Goal: Transaction & Acquisition: Purchase product/service

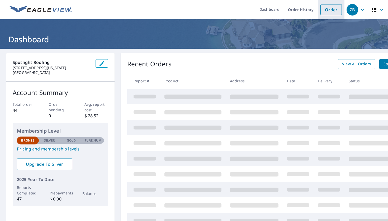
click at [330, 11] on link "Order" at bounding box center [330, 9] width 21 height 11
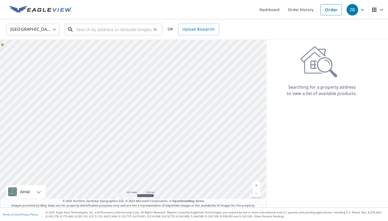
click at [144, 34] on input "text" at bounding box center [113, 29] width 75 height 15
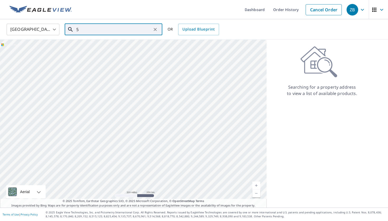
type input "5"
paste input "[STREET_ADDRESS],"
click at [105, 48] on p "[GEOGRAPHIC_DATA]" at bounding box center [116, 50] width 83 height 5
type input "[STREET_ADDRESS]"
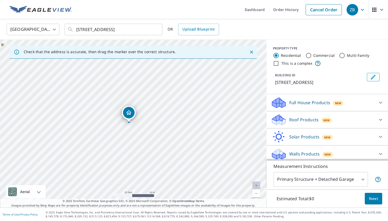
click at [324, 121] on span "New" at bounding box center [326, 120] width 6 height 4
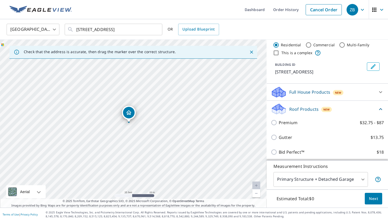
scroll to position [13, 0]
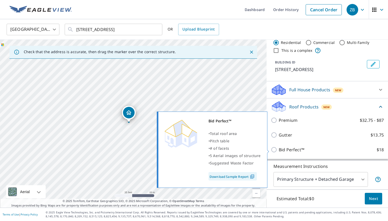
click at [310, 152] on label "Bid Perfect™ $18" at bounding box center [330, 150] width 105 height 6
click at [278, 152] on input "Bid Perfect™ $18" at bounding box center [275, 150] width 8 height 6
checkbox input "true"
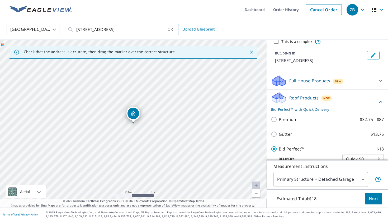
scroll to position [22, 0]
click at [374, 203] on button "Next" at bounding box center [372, 199] width 17 height 12
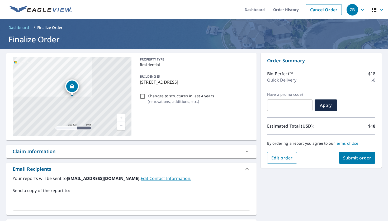
click at [347, 158] on span "Submit order" at bounding box center [357, 158] width 28 height 6
